Goal: Information Seeking & Learning: Learn about a topic

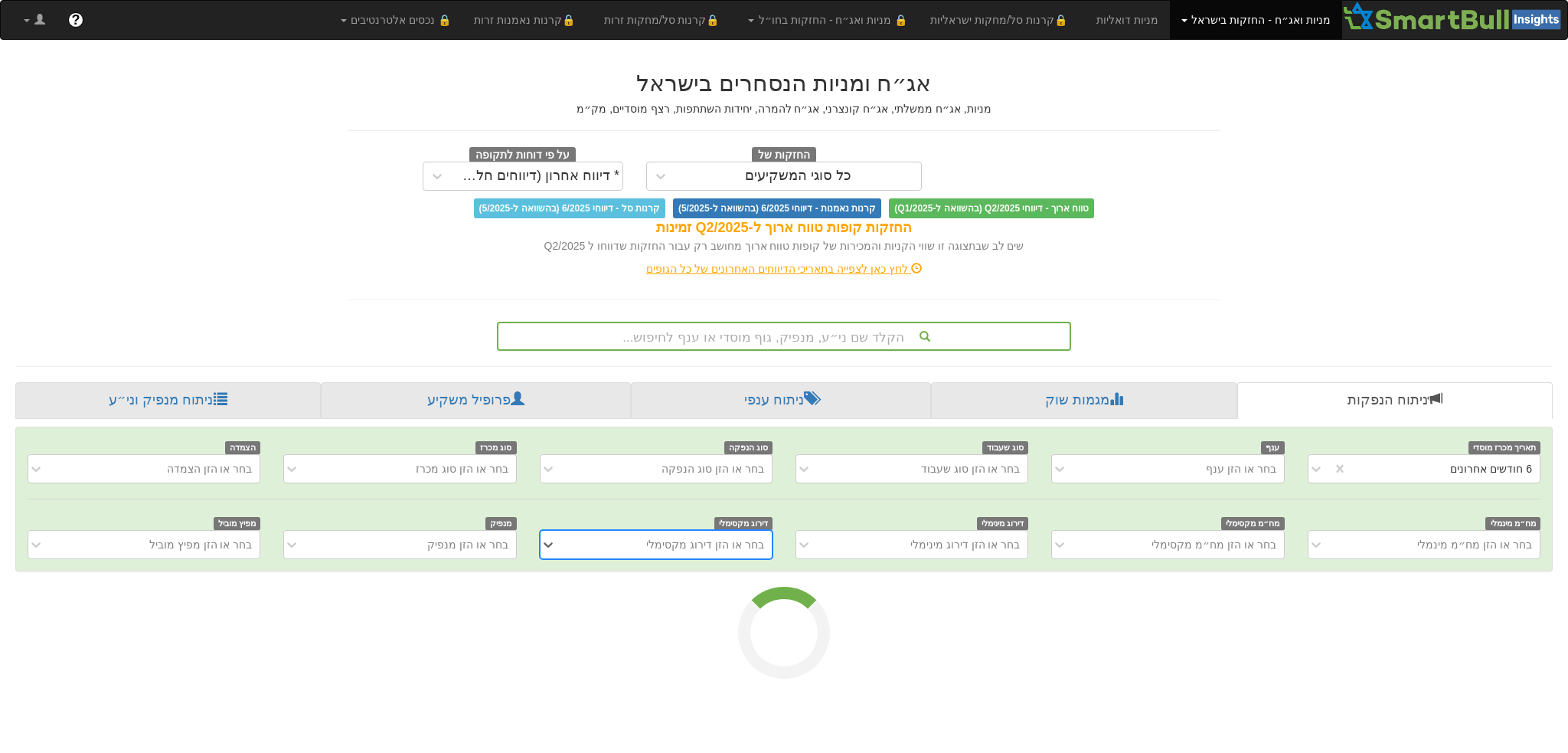
click at [769, 335] on div "הקלד שם ני״ע, מנפיק, גוף מוסדי או ענף לחיפוש..." at bounding box center [784, 336] width 571 height 26
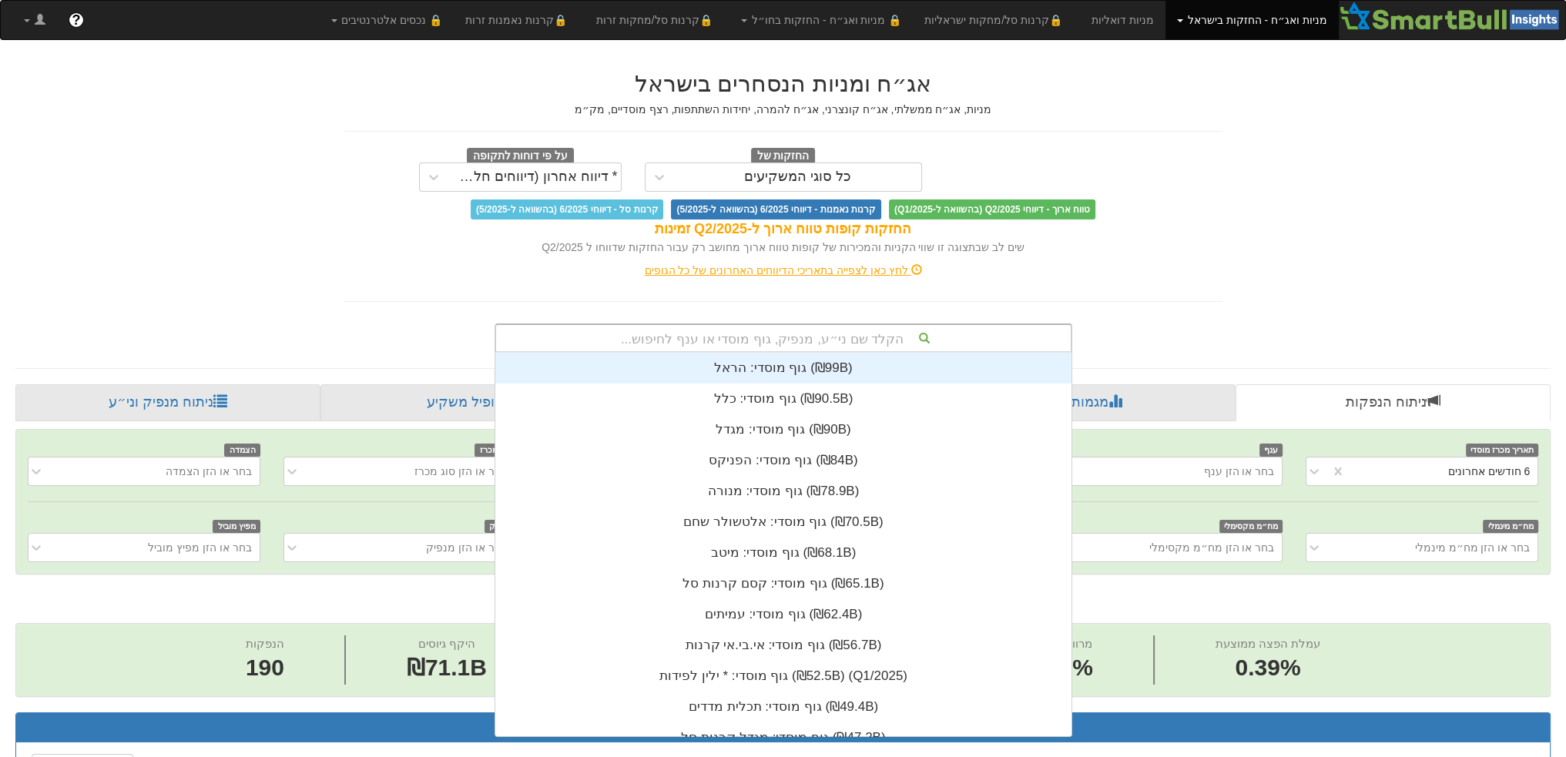
scroll to position [0, 2708]
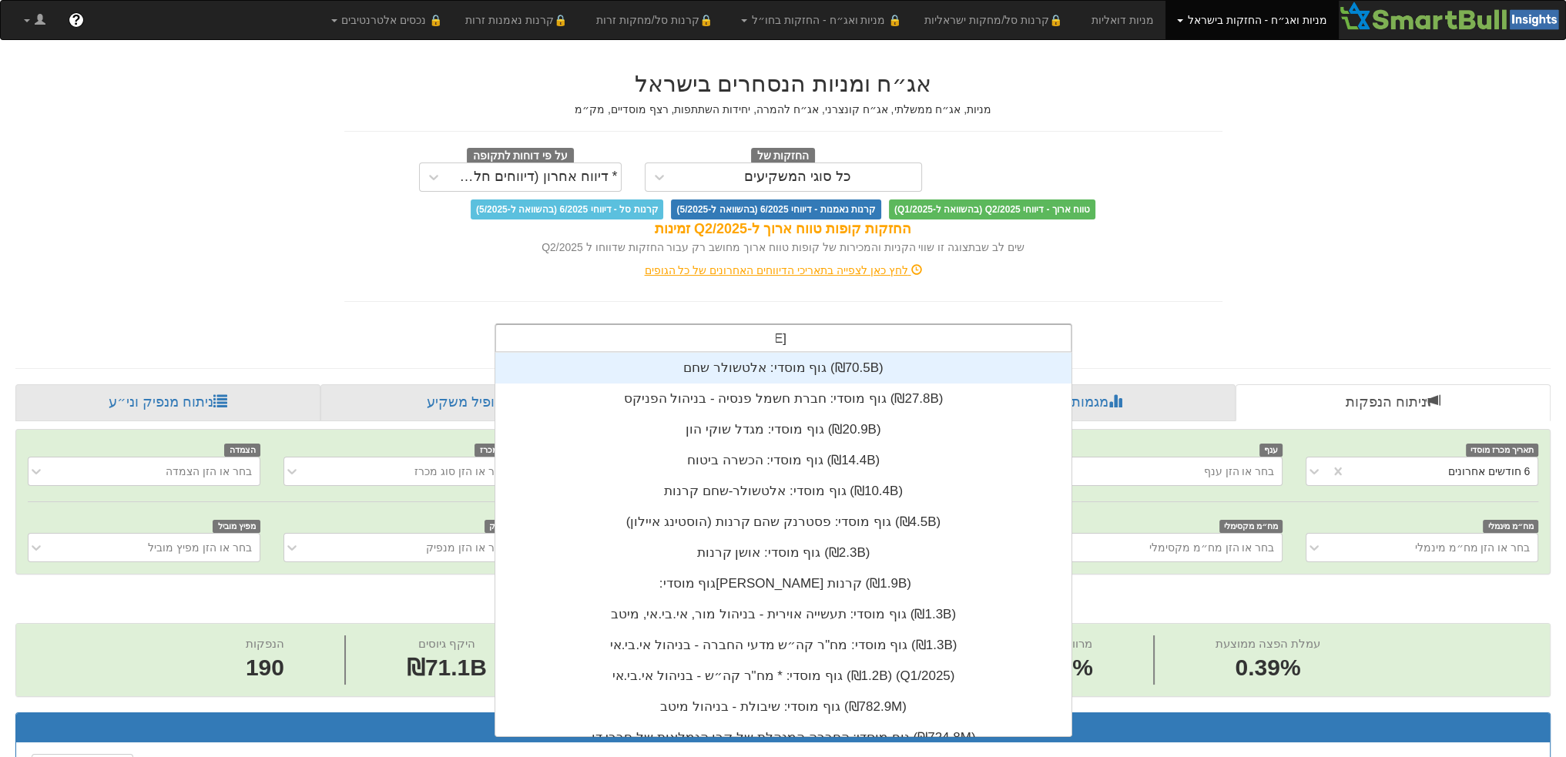
type input "שמן"
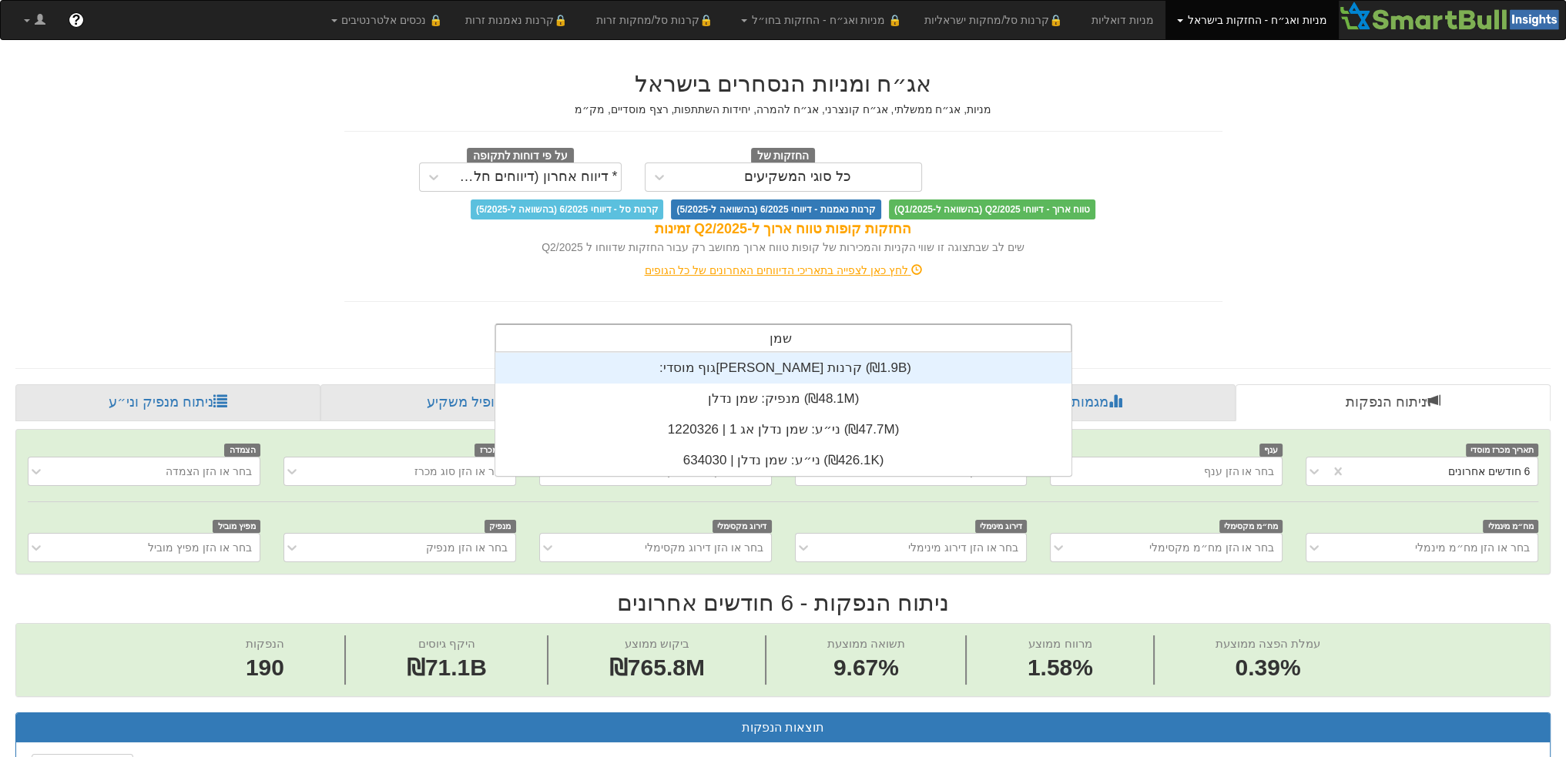
scroll to position [123, 0]
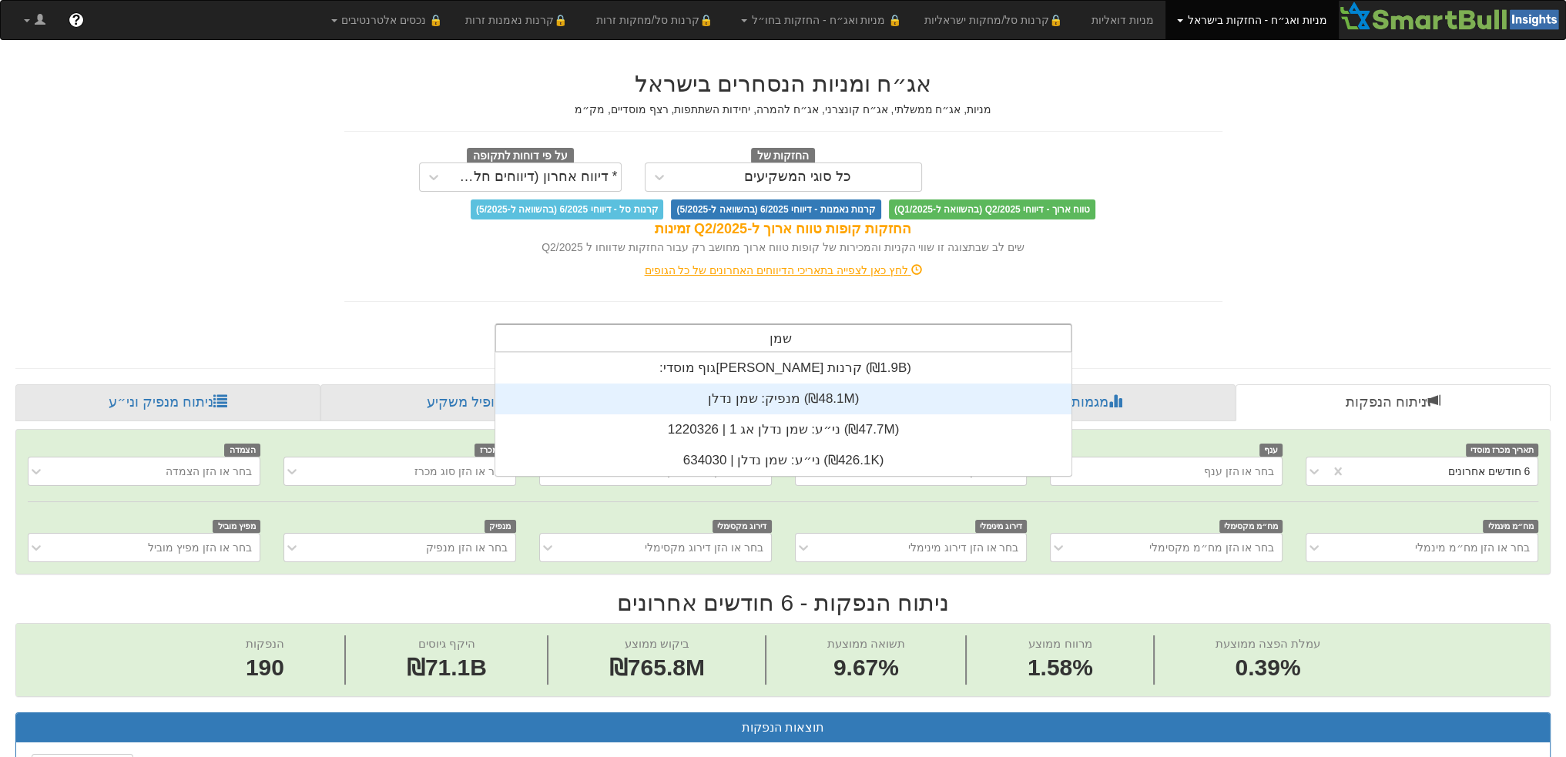
click at [782, 398] on div "מנפיק: ‏שמן נדלן ‎(₪48.1M)‎" at bounding box center [783, 399] width 576 height 31
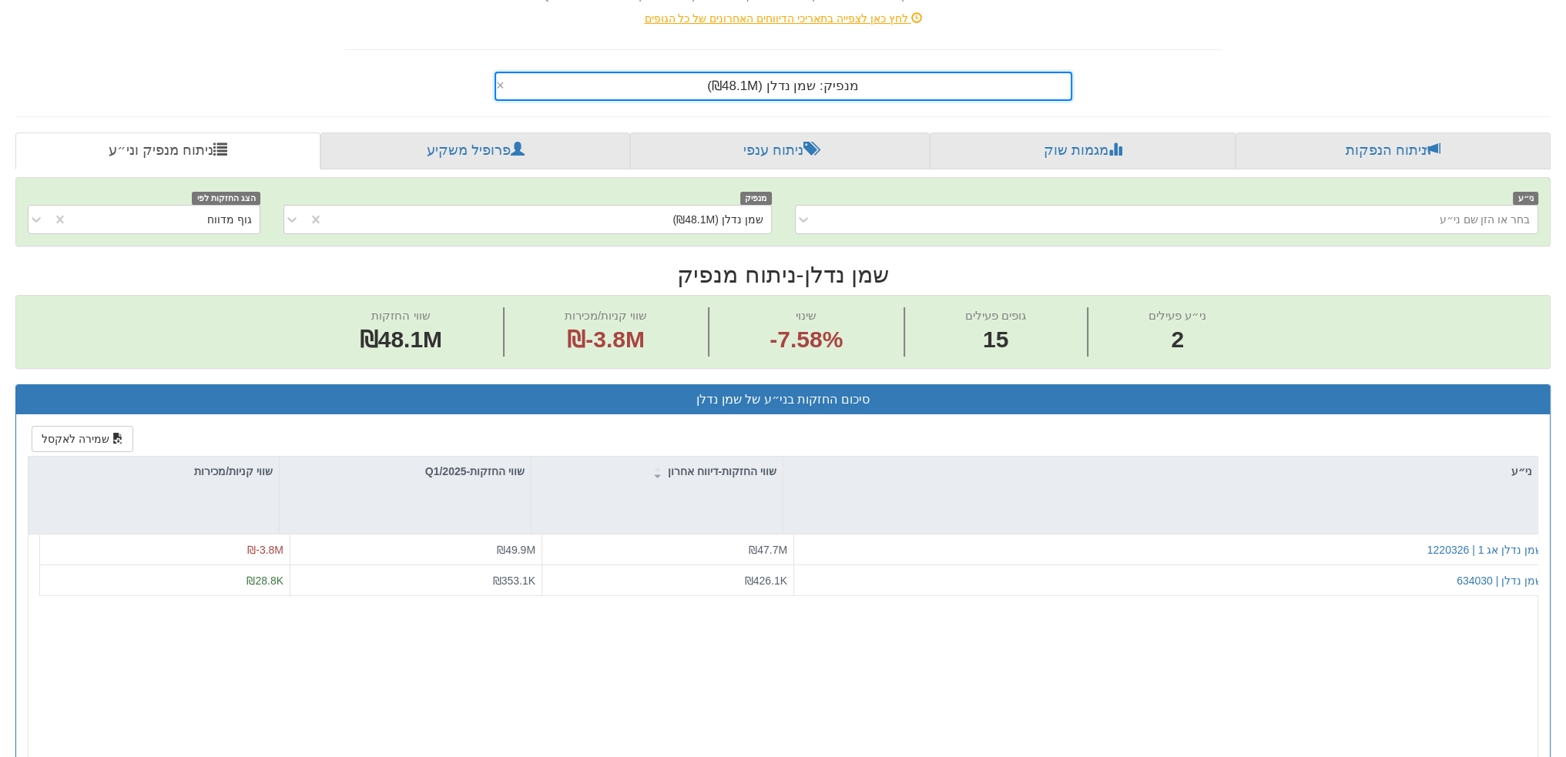
scroll to position [424, 0]
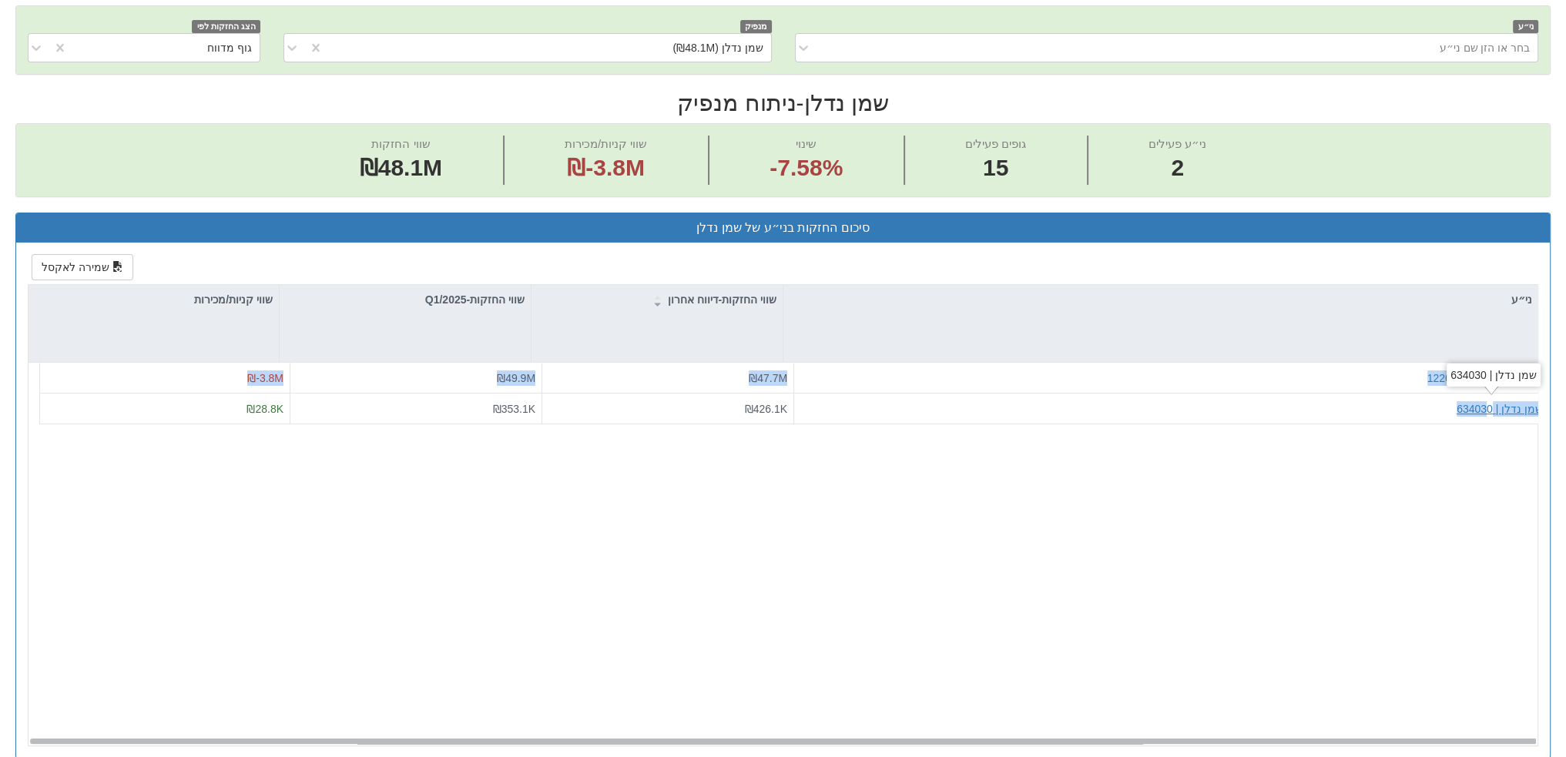
drag, startPoint x: 1480, startPoint y: 410, endPoint x: 1492, endPoint y: 442, distance: 33.9
click at [1492, 442] on div "שמן נדלן אג 1 | 1220326 ₪47.7M ₪49.9M ₪-3.8M שמן נדלן | 634030 ₪426.1K ₪353.1K …" at bounding box center [788, 554] width 1520 height 383
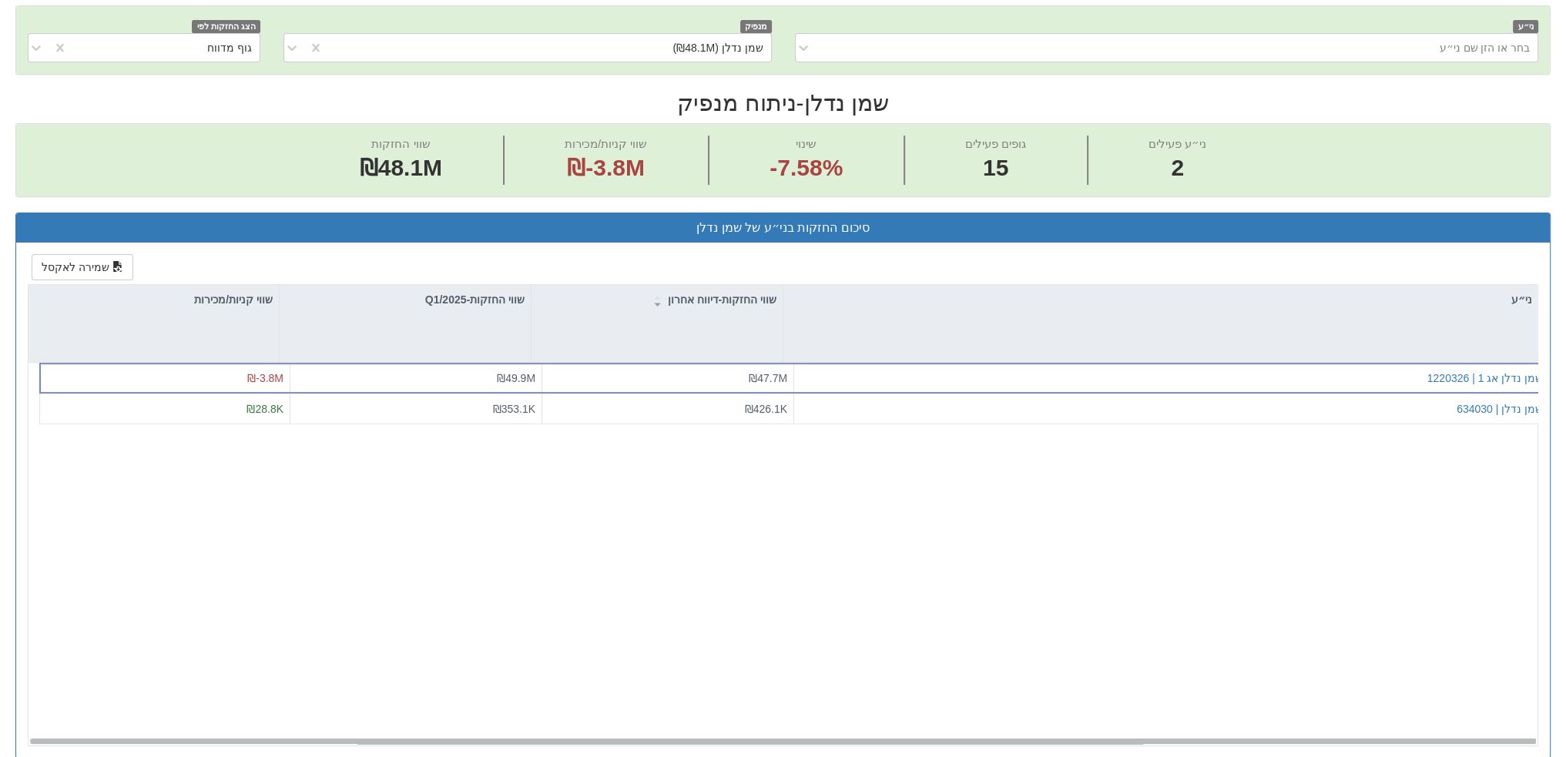
click at [1479, 427] on div "שמן נדלן אג 1 | 1220326 ₪47.7M ₪49.9M ₪-3.8M שמן נדלן | 634030 ₪426.1K ₪353.1K …" at bounding box center [788, 554] width 1520 height 383
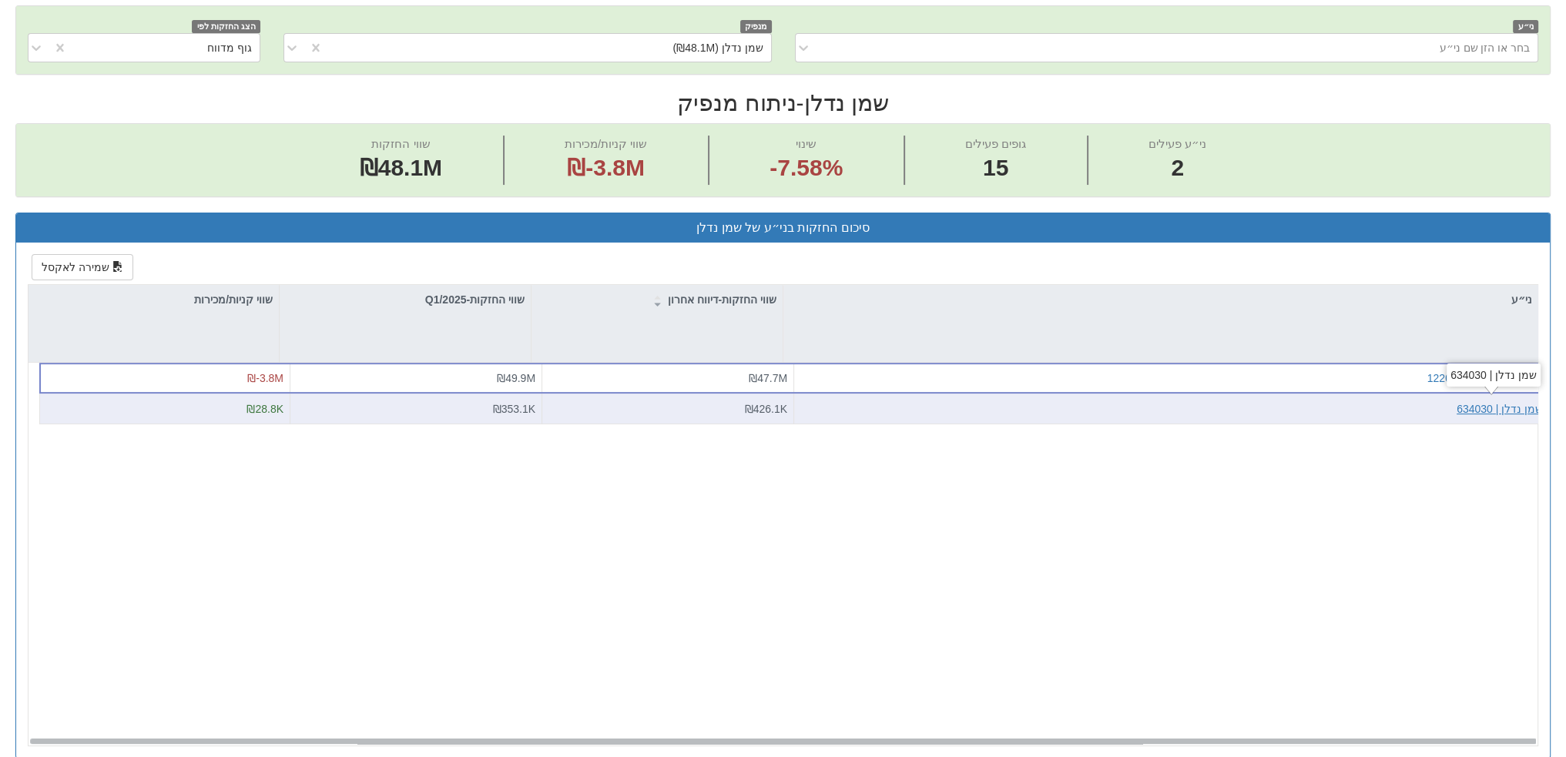
click at [1462, 404] on div "שמן נדלן | 634030" at bounding box center [1499, 408] width 86 height 15
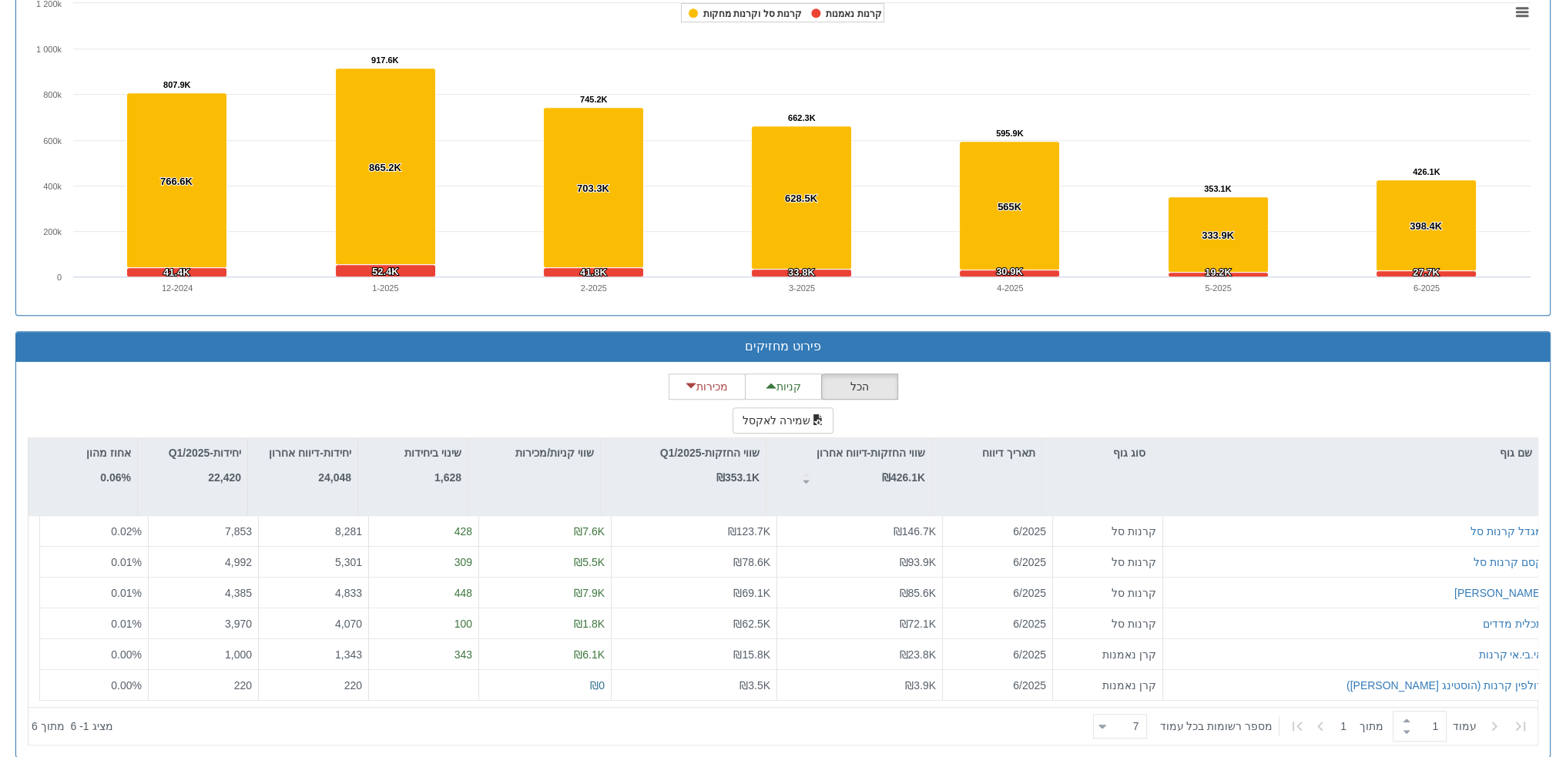
scroll to position [1075, 0]
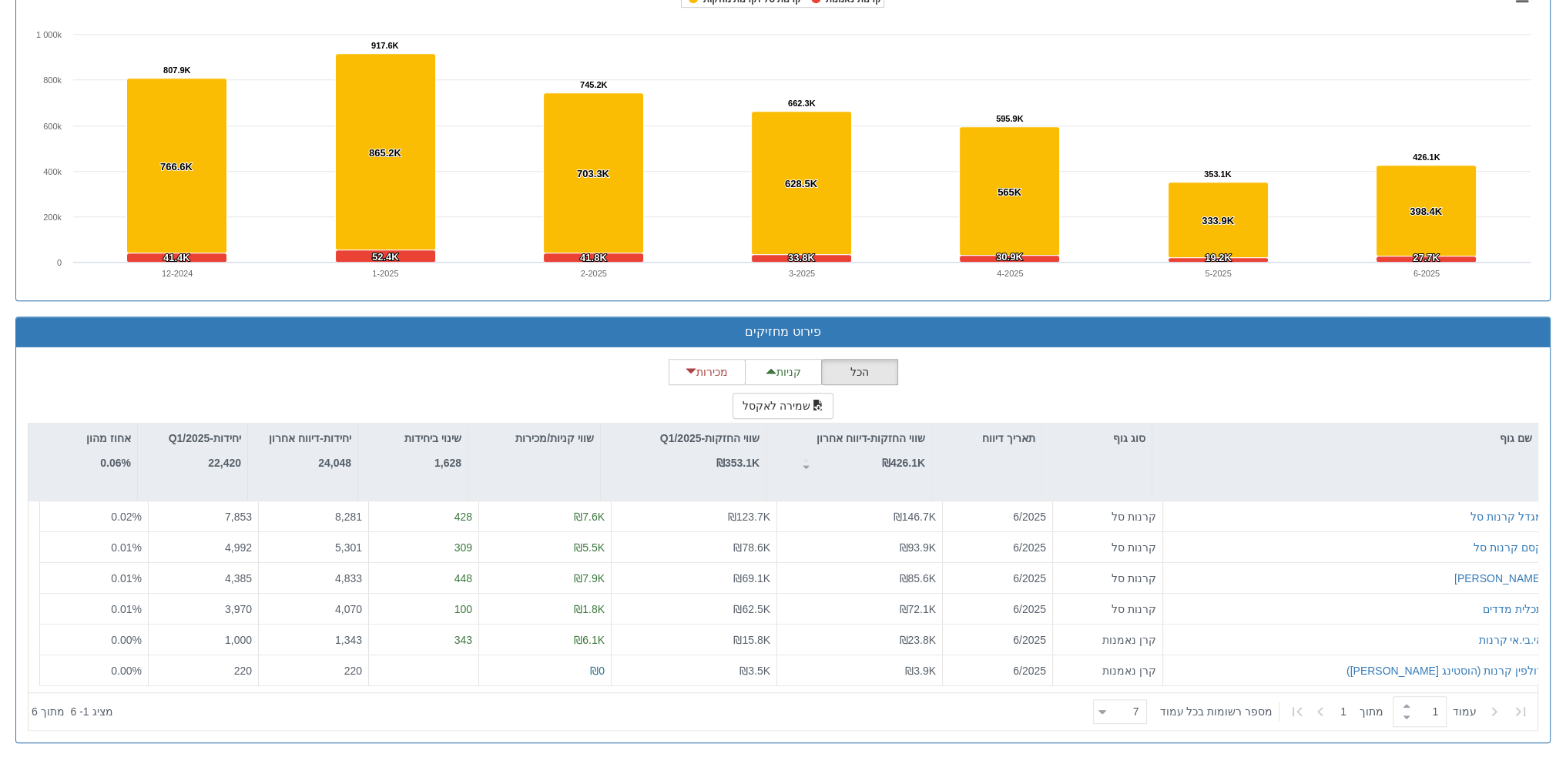
click at [878, 397] on div "הכל קניות מכירות שמירה לאקסל שם גוף סוג גוף תאריך דיווח שווי החזקות-דיווח אחרון…" at bounding box center [783, 545] width 1510 height 372
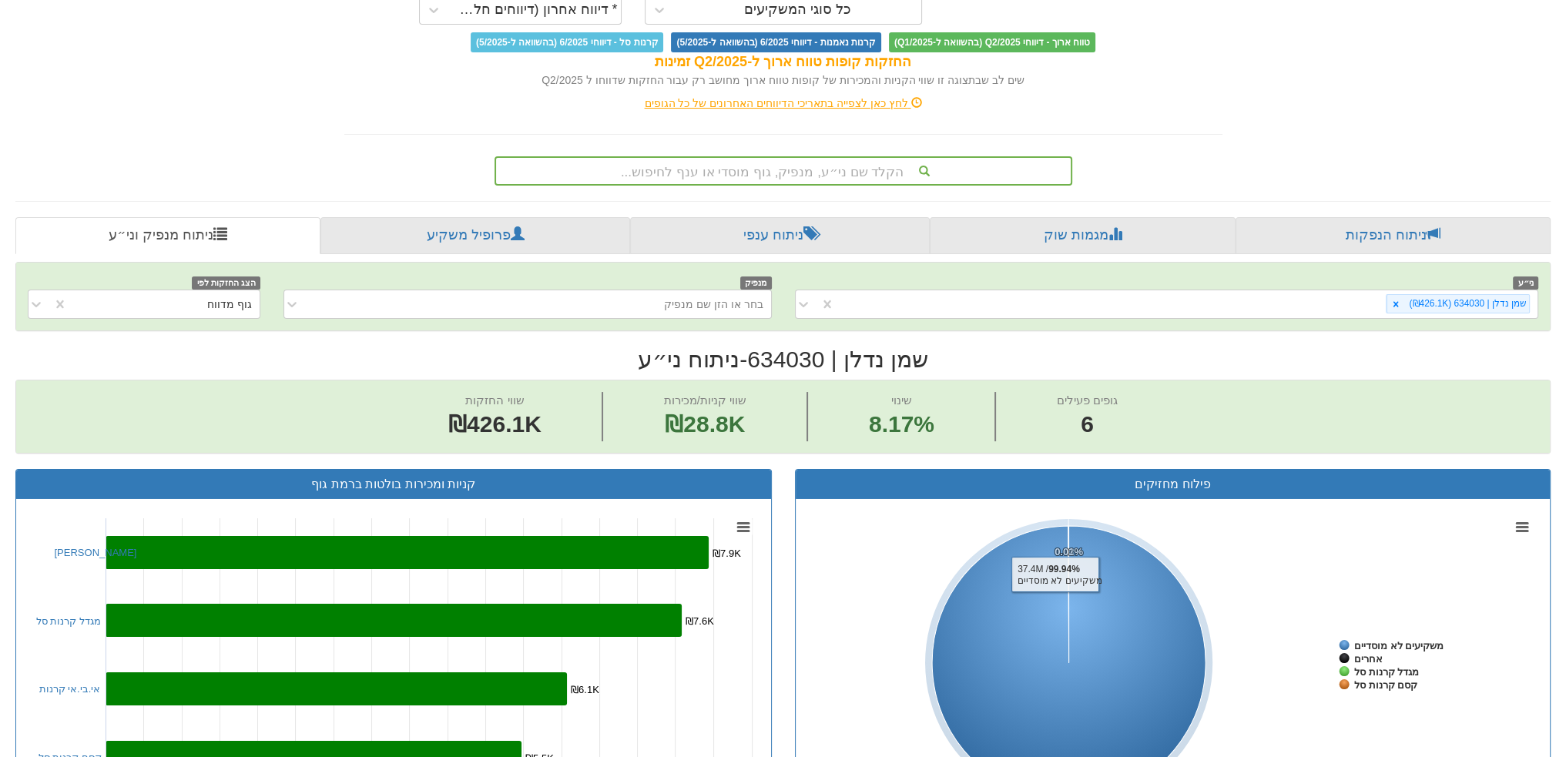
scroll to position [132, 0]
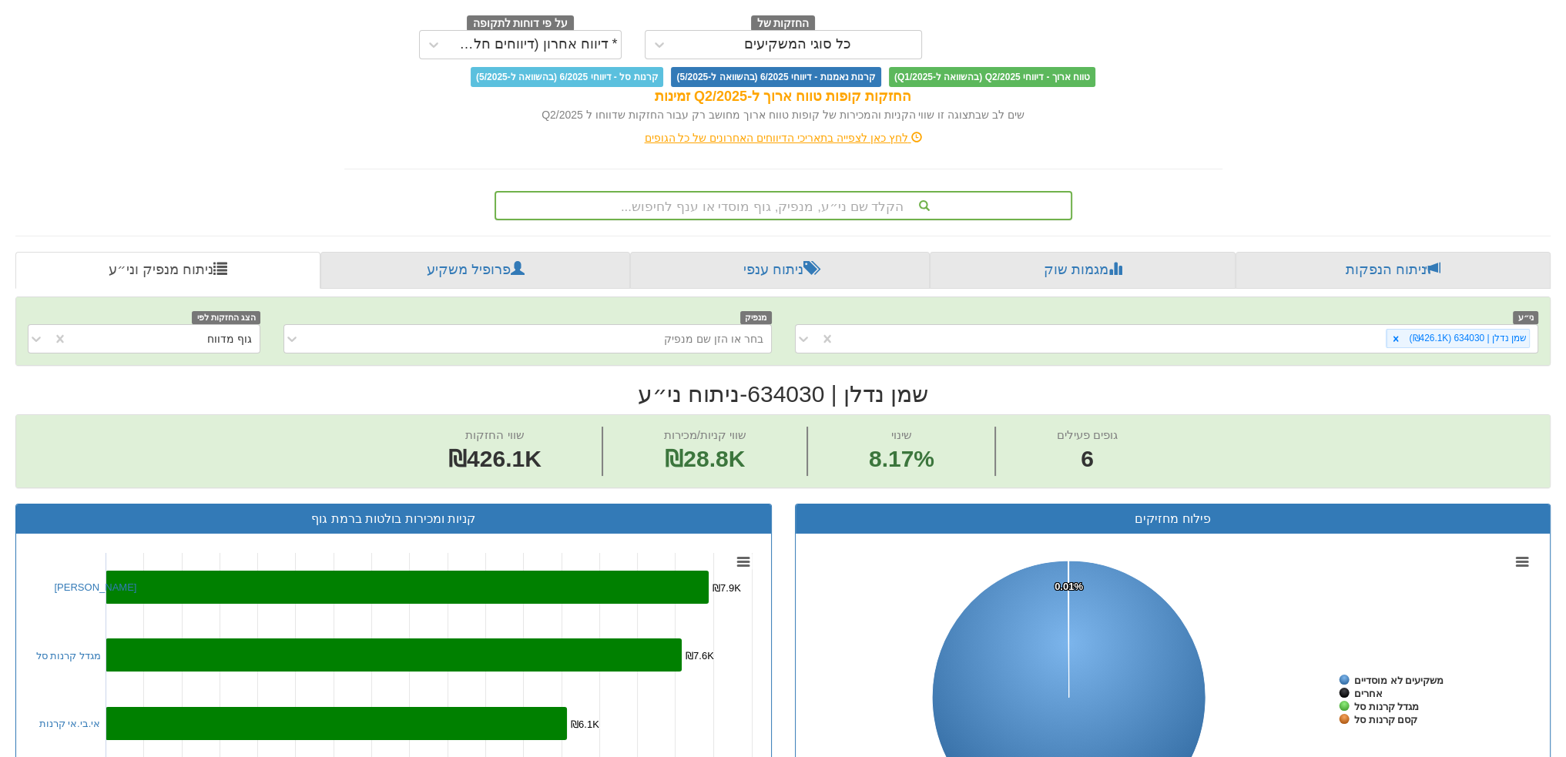
click at [784, 200] on div "הקלד שם ני״ע, מנפיק, גוף מוסדי או ענף לחיפוש..." at bounding box center [783, 206] width 574 height 26
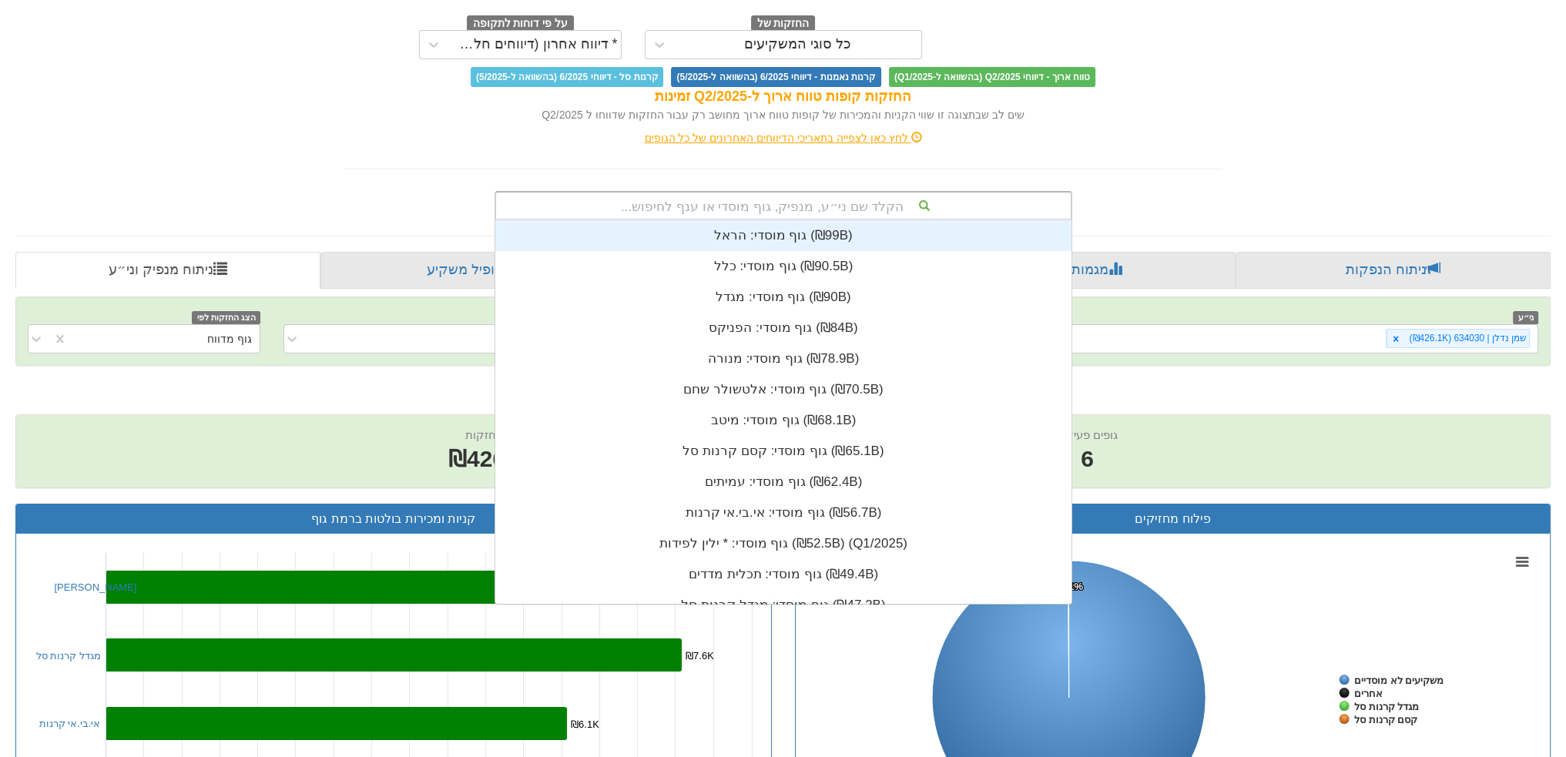
scroll to position [383, 0]
click at [785, 199] on div "הקלד שם ני״ע, מנפיק, גוף מוסדי או ענף לחיפוש..." at bounding box center [783, 206] width 574 height 26
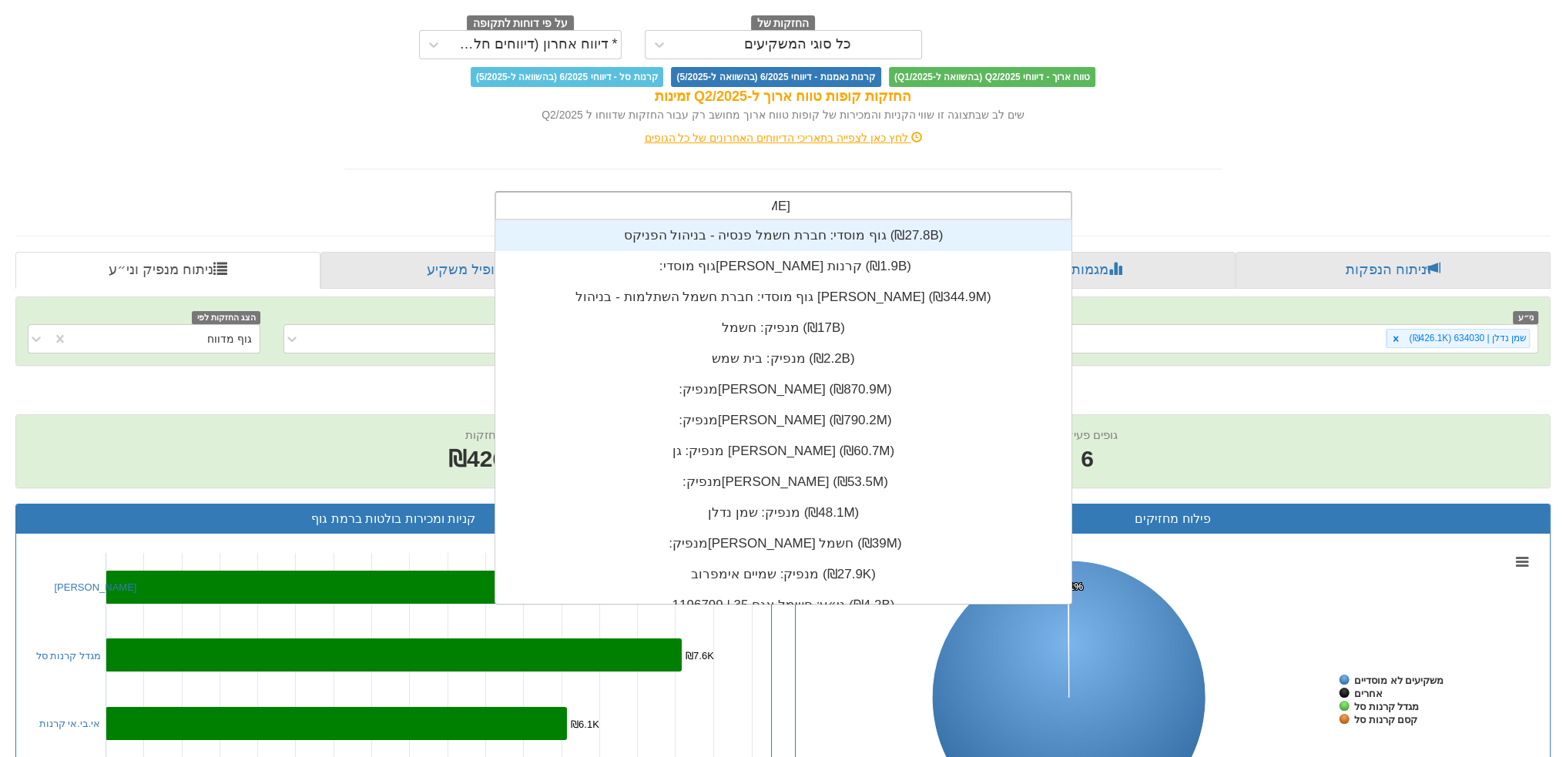
type input "שמן"
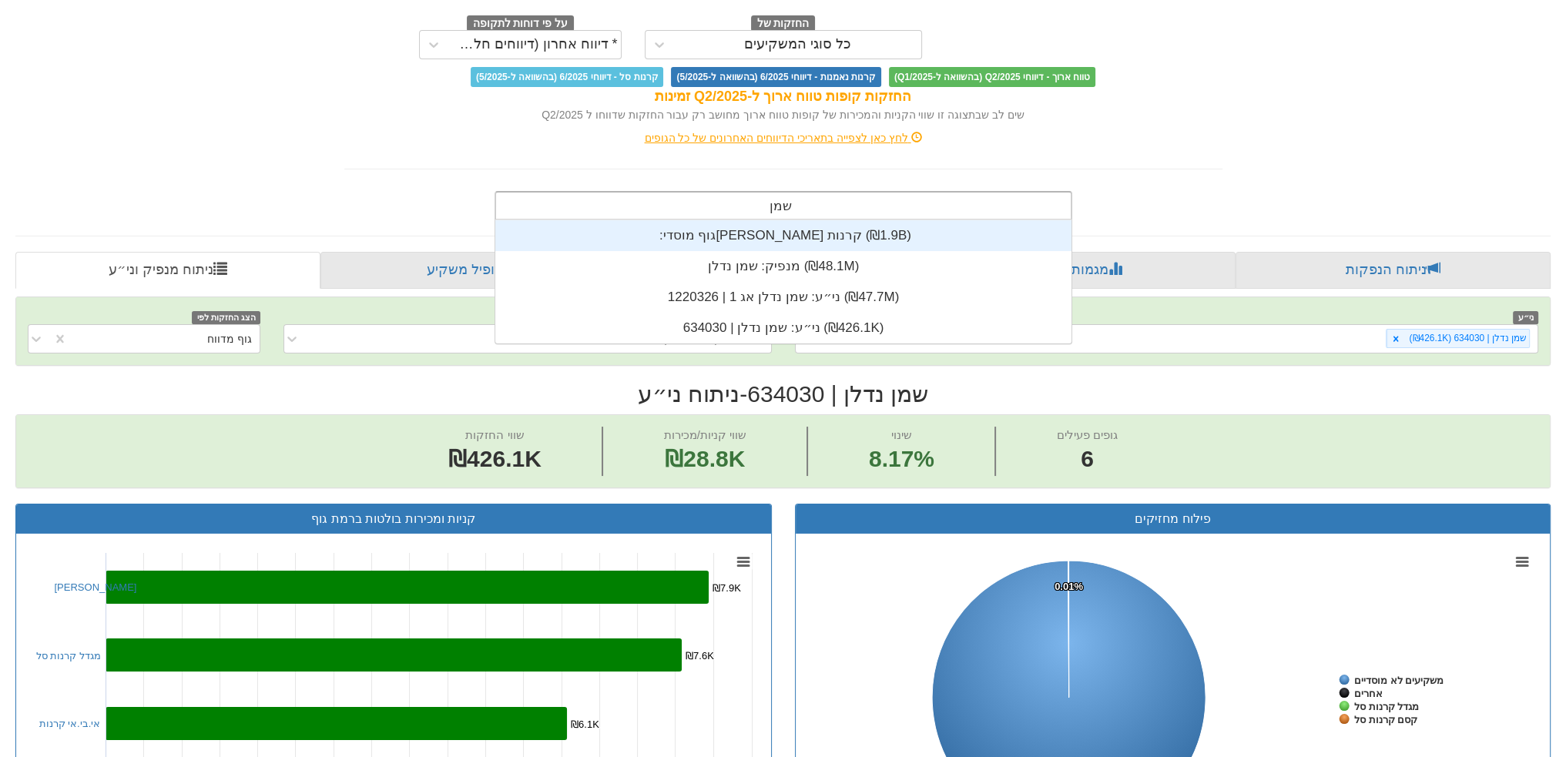
scroll to position [123, 0]
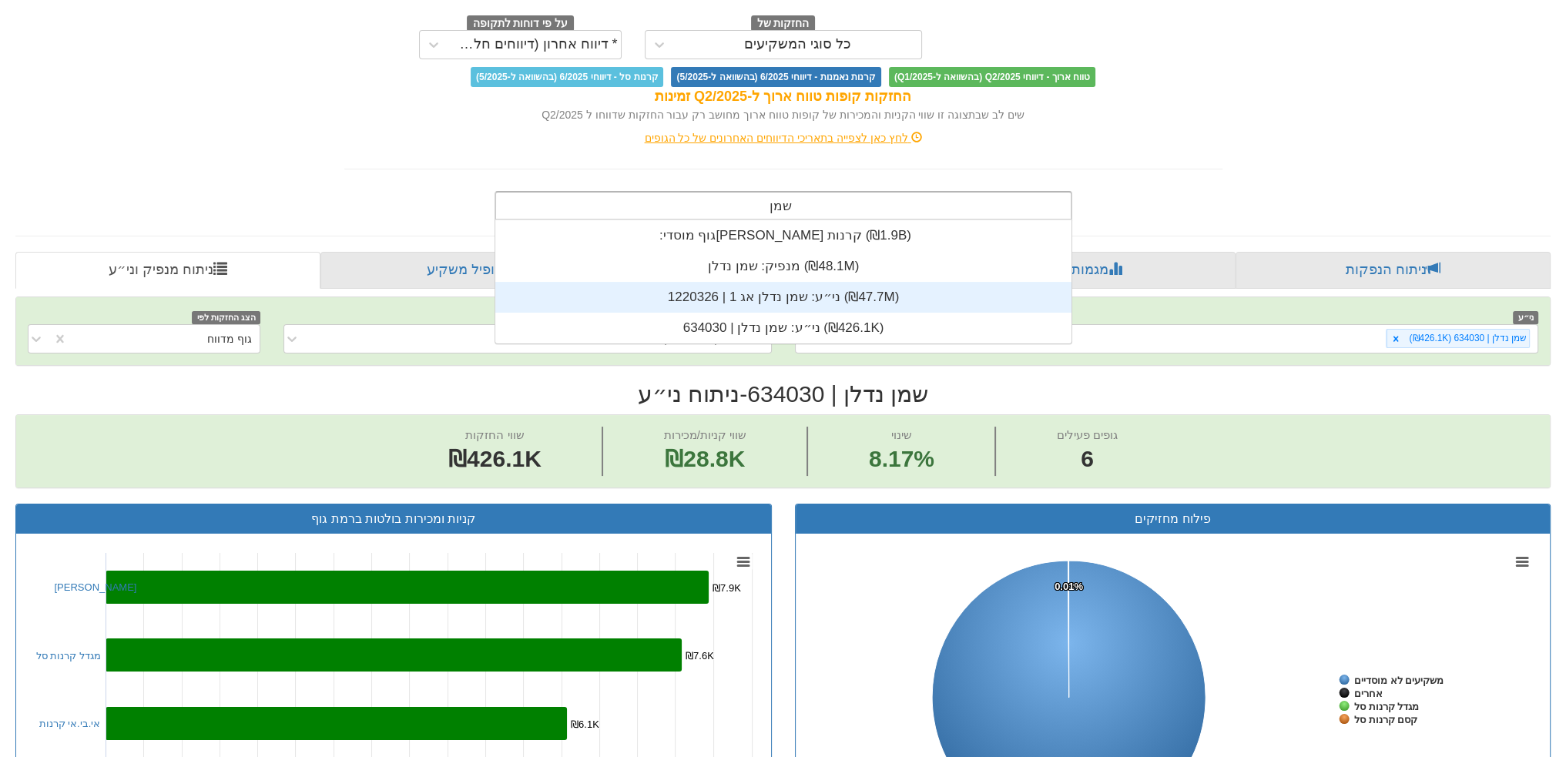
click at [794, 290] on div "ני״ע: ‏שמן נדלן אג 1 | 1220326 ‎(₪47.7M)‎" at bounding box center [783, 297] width 576 height 31
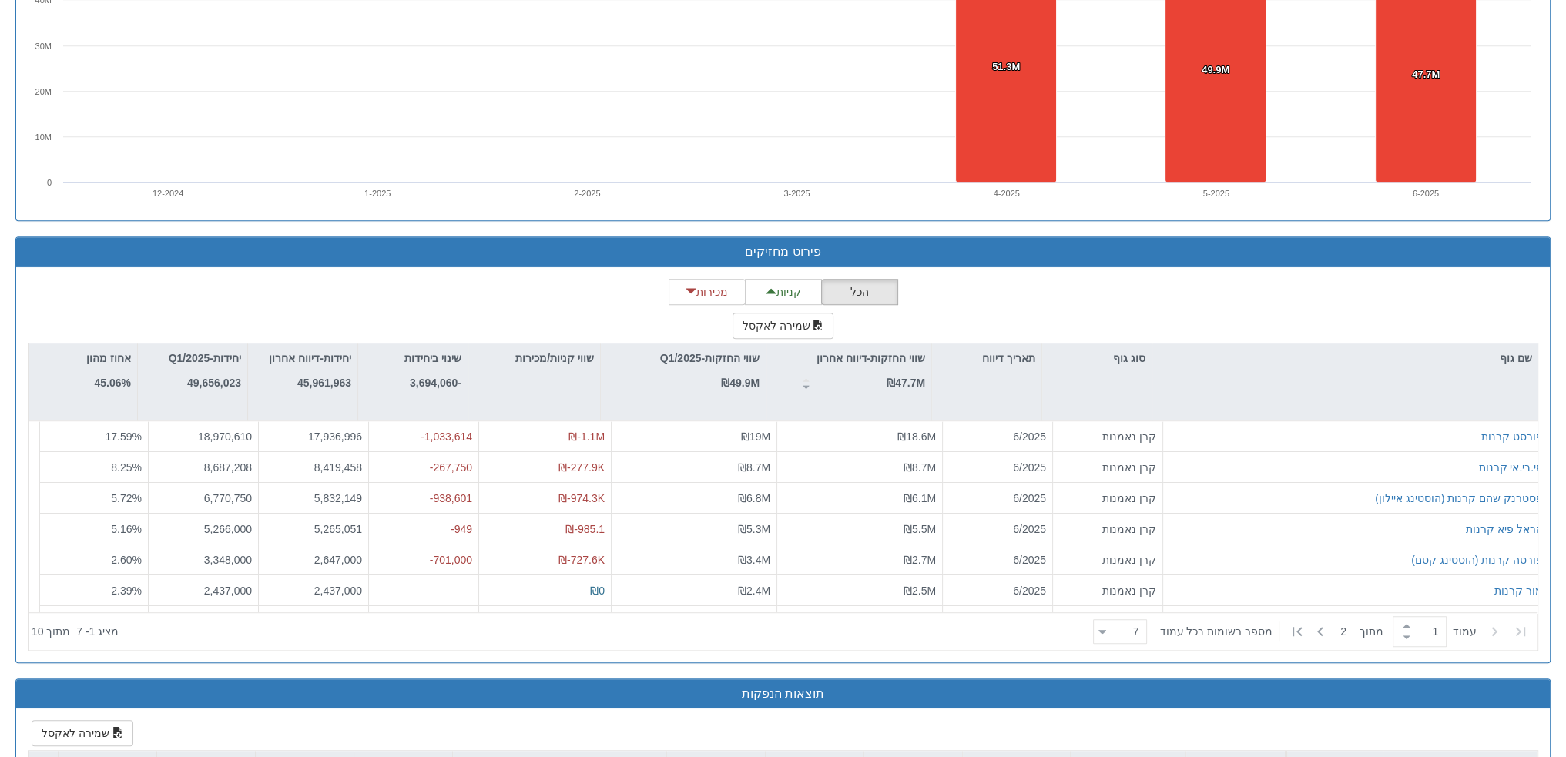
scroll to position [383, 0]
